Goal: Task Accomplishment & Management: Use online tool/utility

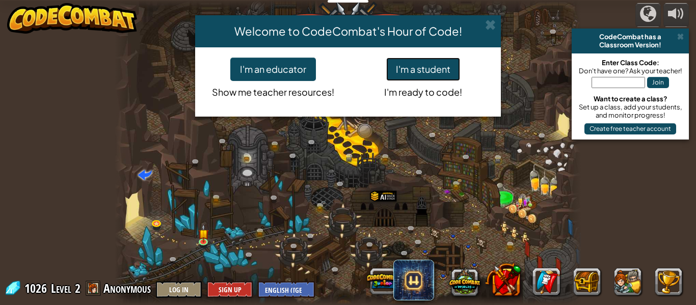
click at [393, 71] on button "I'm a student" at bounding box center [423, 69] width 74 height 23
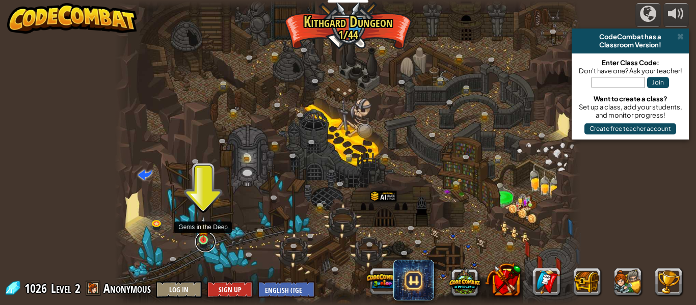
click at [203, 242] on link at bounding box center [205, 242] width 20 height 20
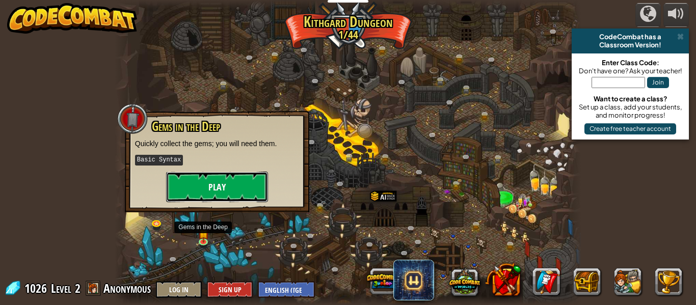
click at [235, 182] on button "Play" at bounding box center [217, 187] width 102 height 31
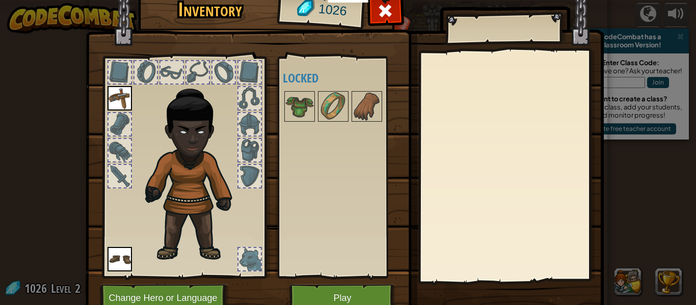
click at [177, 179] on img at bounding box center [196, 170] width 110 height 188
click at [336, 109] on img at bounding box center [333, 106] width 29 height 29
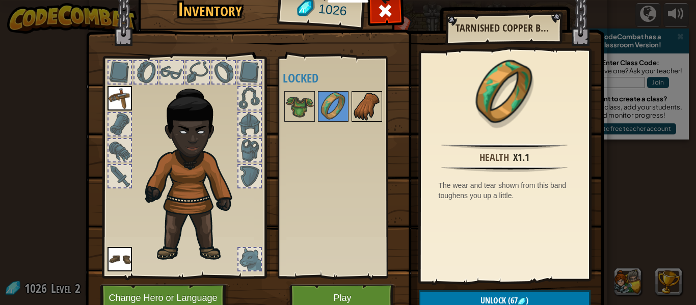
click at [352, 110] on div at bounding box center [367, 106] width 31 height 31
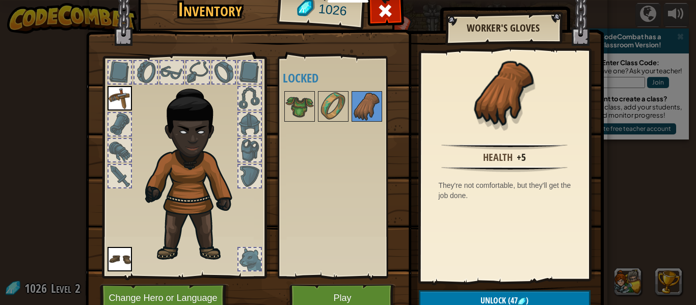
click at [316, 109] on div at bounding box center [343, 107] width 120 height 34
click at [309, 112] on img at bounding box center [299, 106] width 29 height 29
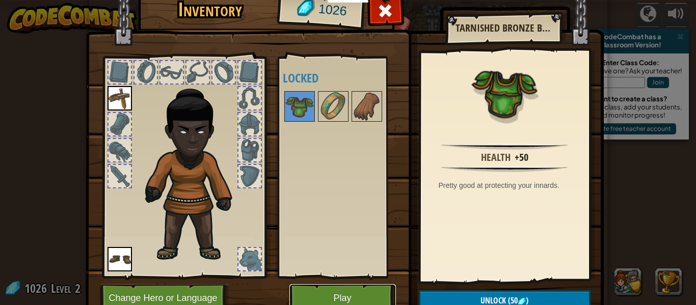
click at [344, 301] on button "Play" at bounding box center [343, 298] width 107 height 28
